Goal: Contribute content

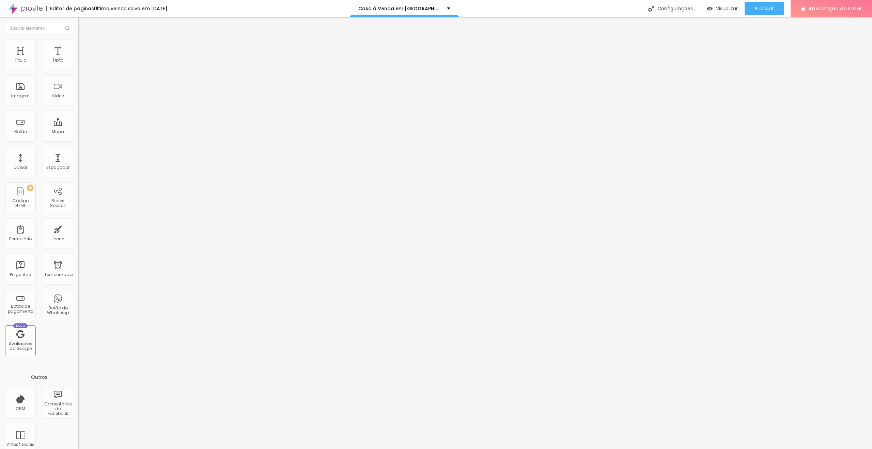
click at [81, 63] on icon "button" at bounding box center [83, 61] width 4 height 4
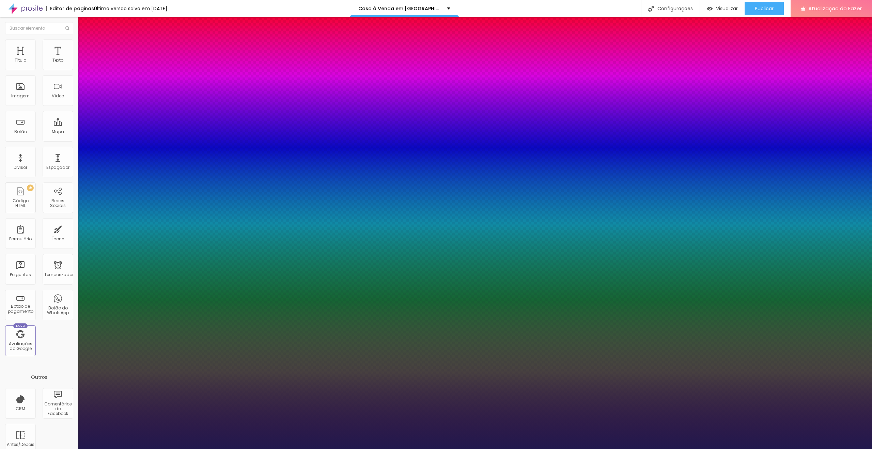
type input "1"
type input "14"
type input "1"
type input "13"
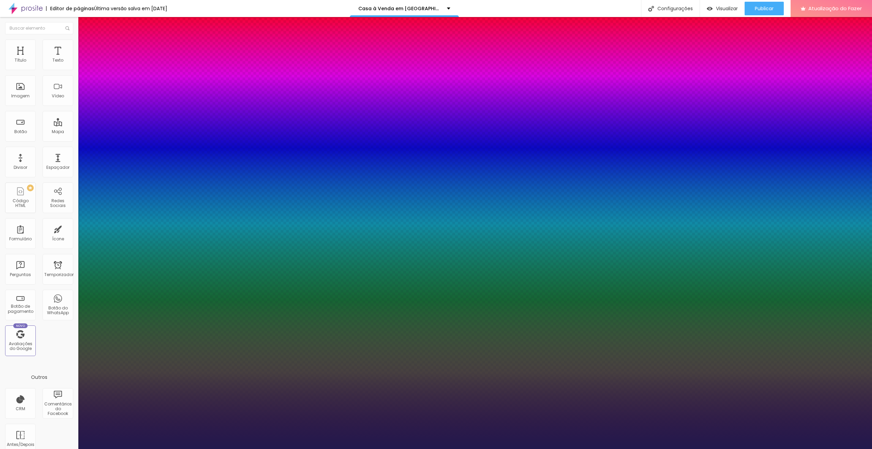
type input "13"
type input "1"
type input "14"
type input "1"
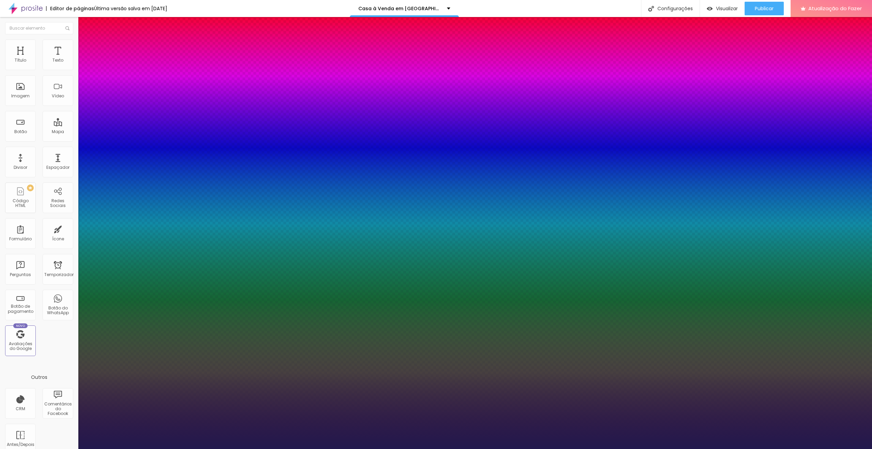
type input "15"
type input "1"
type input "16"
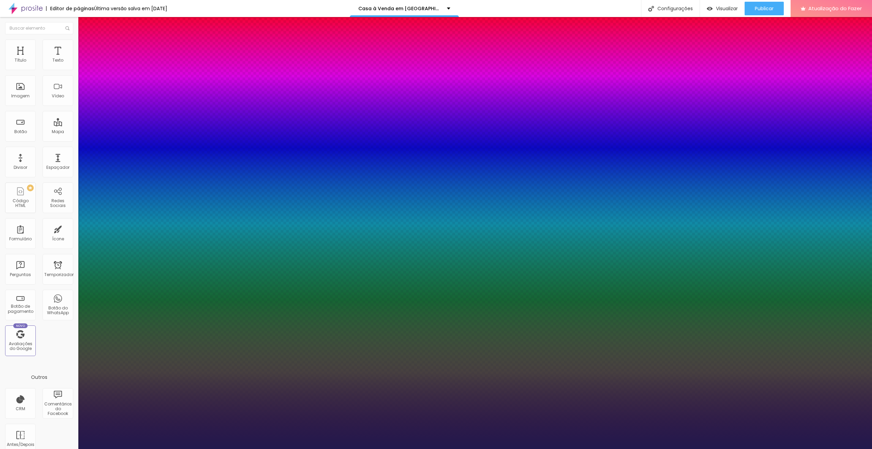
type input "1"
type input "18"
type input "1"
type input "17"
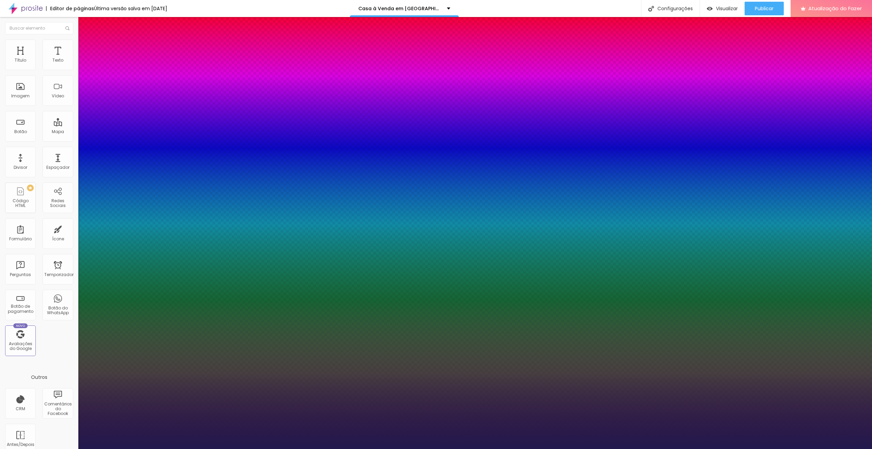
type input "17"
type input "1"
type input "16"
type input "1"
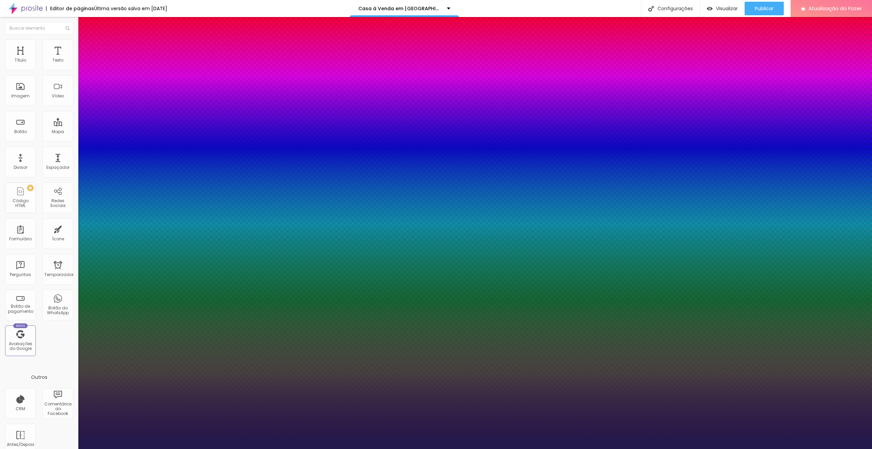
type input "15"
type input "1"
type input "16"
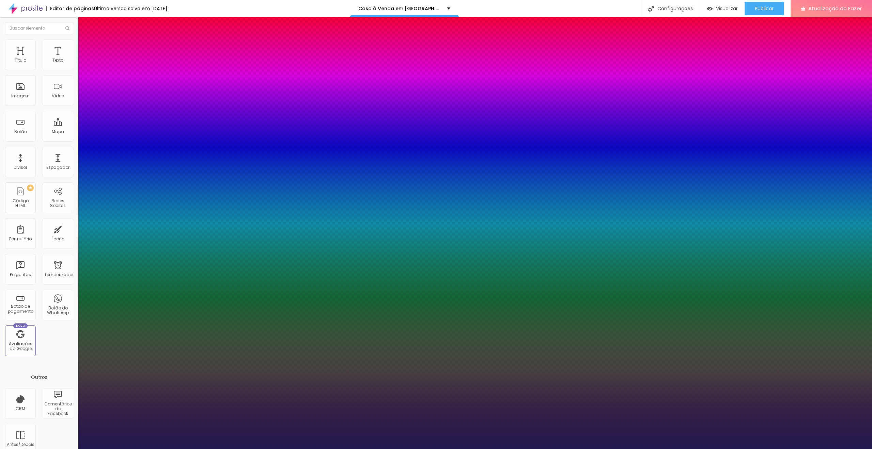
type input "1"
type input "18"
type input "1"
type input "17"
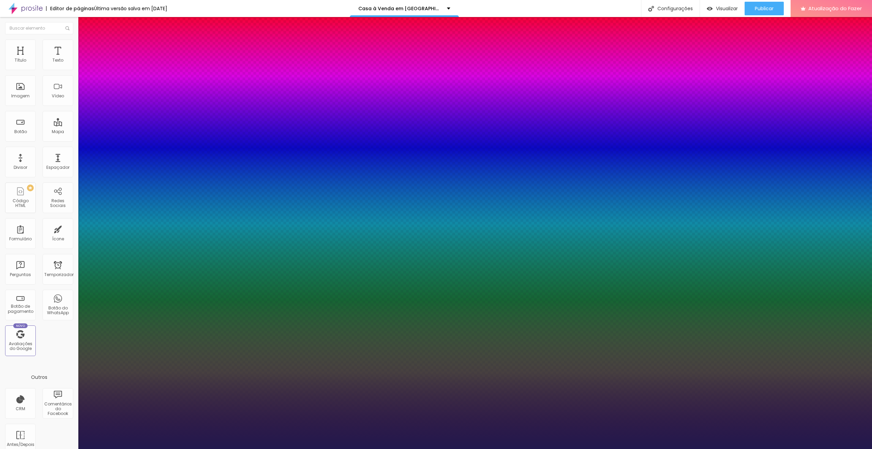
type input "17"
type input "1"
type input "17"
type input "1"
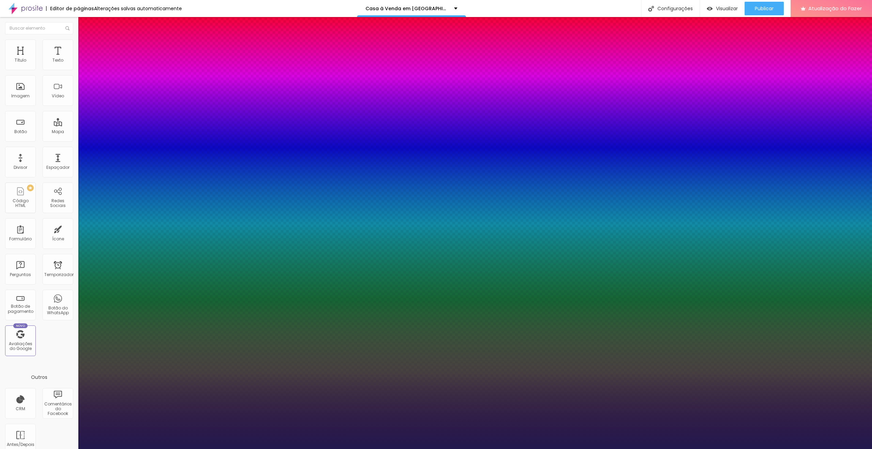
type input "16"
type input "1"
type input "15"
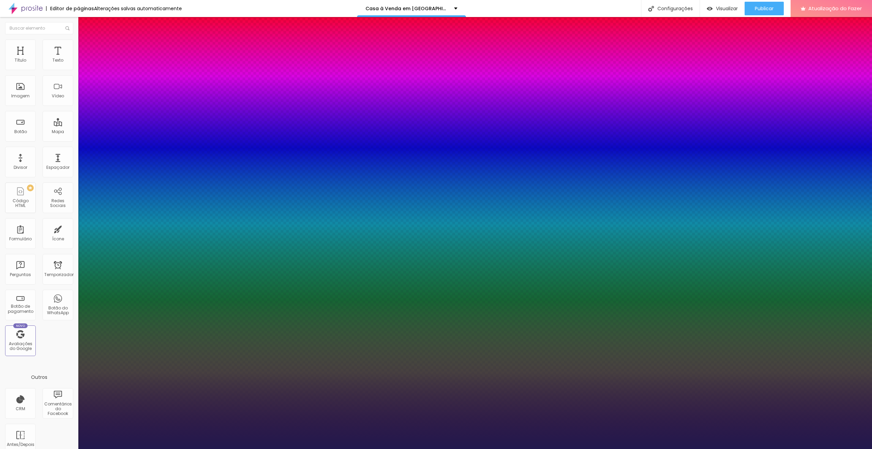
type input "1"
type input "14"
type input "1"
type input "15"
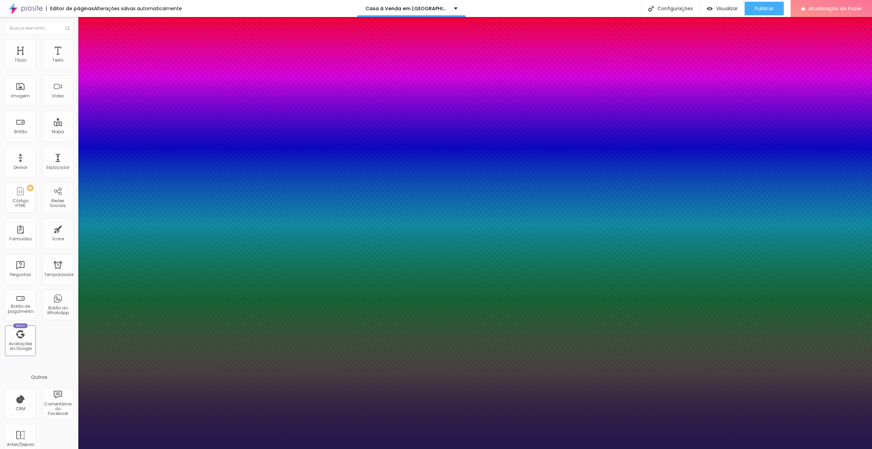
type input "15"
type input "1"
type input "16"
type input "1"
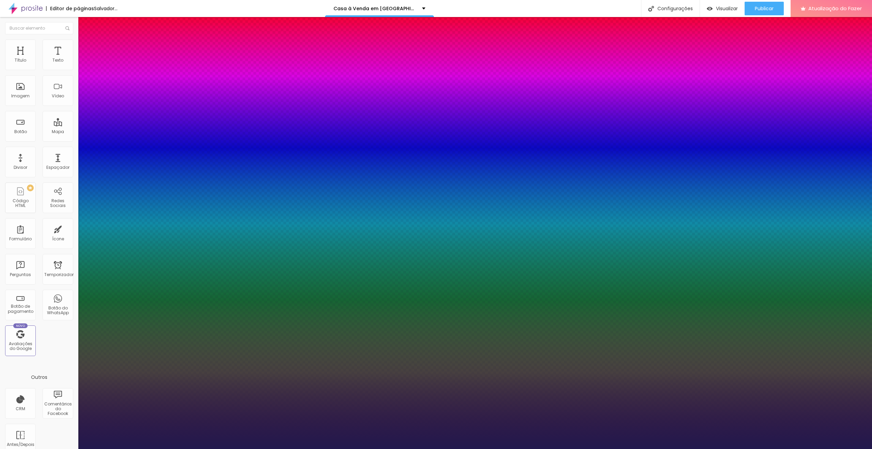
type input "16"
click at [331, 449] on div at bounding box center [436, 449] width 872 height 0
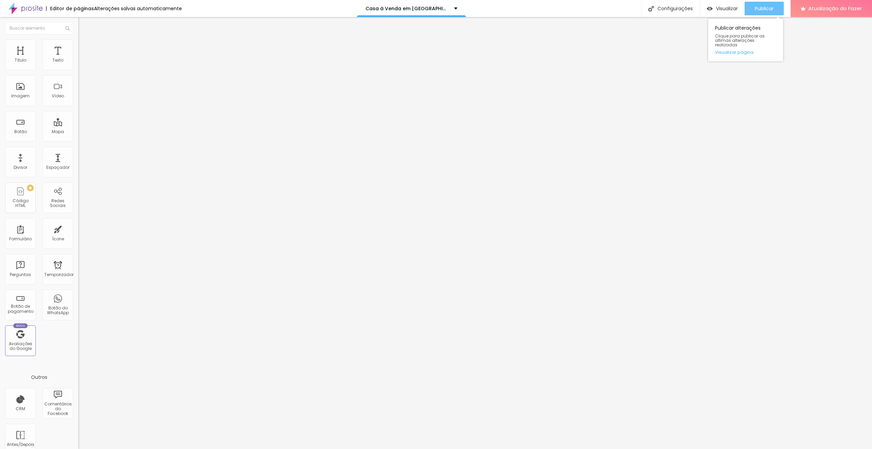
click at [774, 3] on div "Publicar" at bounding box center [764, 9] width 19 height 14
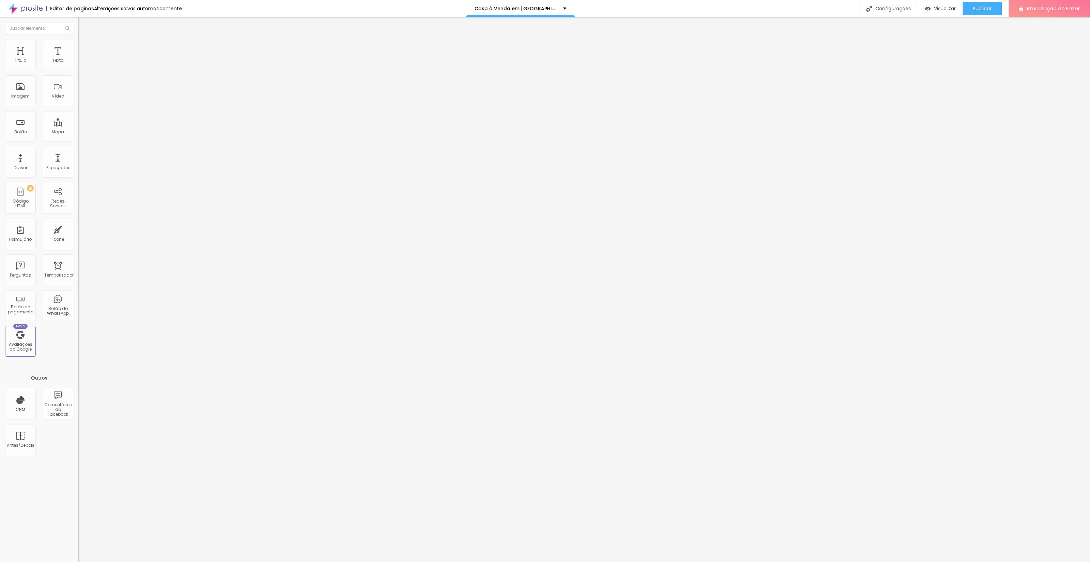
click at [726, 11] on div "Editor de páginas Alterações salvas automaticamente Casa à Venda em Poá – SP Co…" at bounding box center [545, 8] width 1090 height 17
click at [975, 5] on font "Publicar" at bounding box center [982, 8] width 19 height 7
click at [975, 11] on font "Publicar" at bounding box center [982, 8] width 19 height 7
click at [939, 8] on font "Visualizar" at bounding box center [945, 8] width 22 height 7
